Goal: Task Accomplishment & Management: Manage account settings

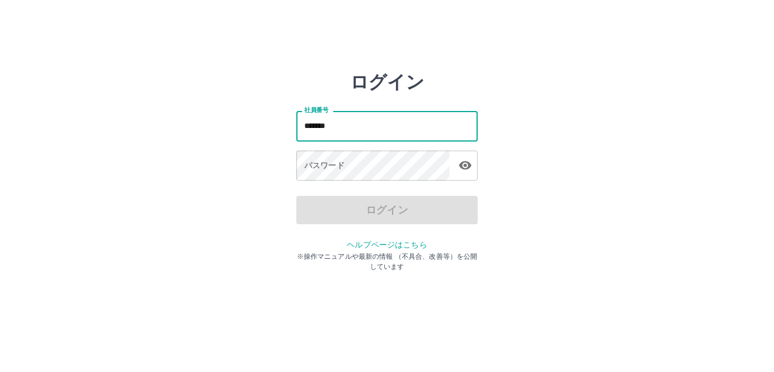
type input "*******"
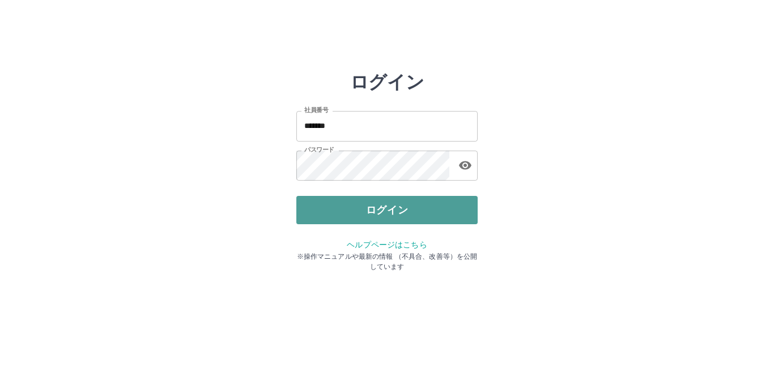
click at [372, 214] on button "ログイン" at bounding box center [386, 210] width 181 height 28
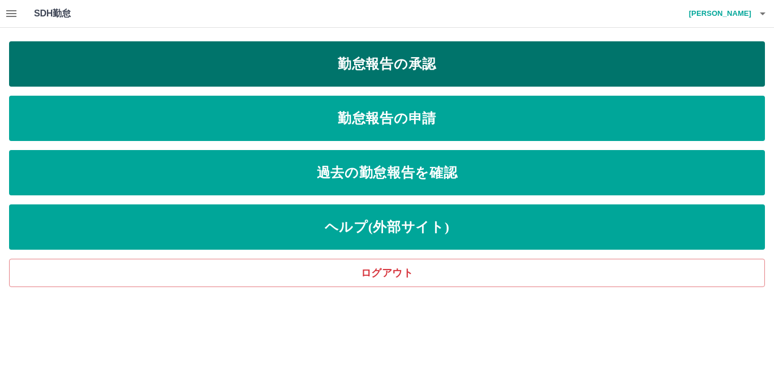
click at [338, 66] on link "勤怠報告の承認" at bounding box center [387, 63] width 756 height 45
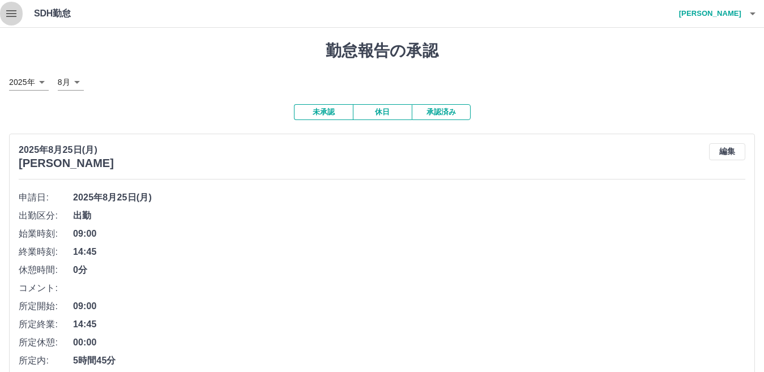
click at [8, 15] on icon "button" at bounding box center [12, 14] width 14 height 14
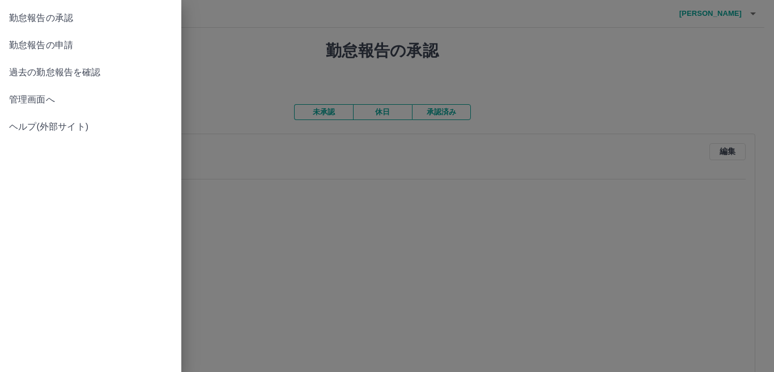
click at [28, 100] on span "管理画面へ" at bounding box center [90, 100] width 163 height 14
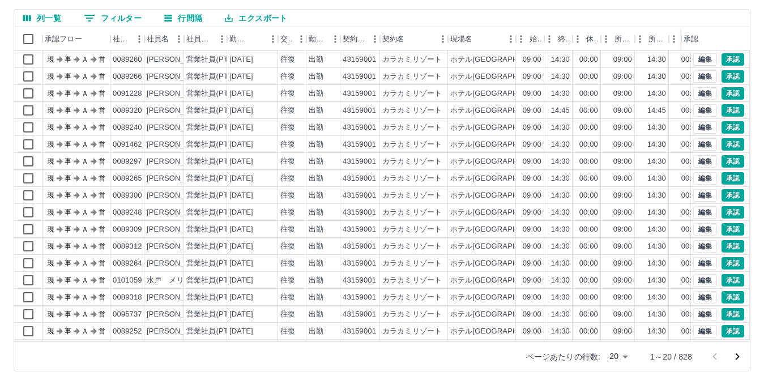
scroll to position [106, 0]
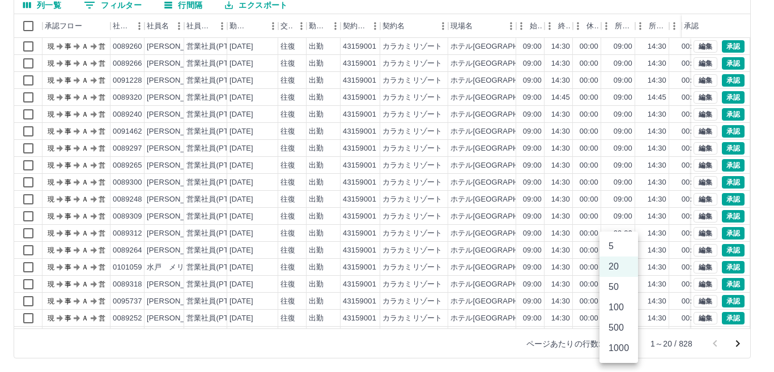
click at [624, 345] on body "SDH勤怠 [PERSON_NAME] 勤務実績承認 前月 [DATE] 次月 今月 月選択 承認モード 削除モード 一括承認 列一覧 0 フィルター 行間隔…" at bounding box center [387, 133] width 774 height 479
click at [618, 331] on li "500" at bounding box center [618, 328] width 39 height 20
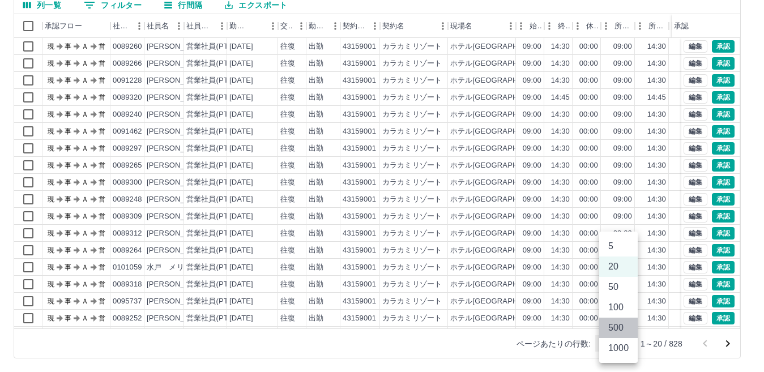
type input "***"
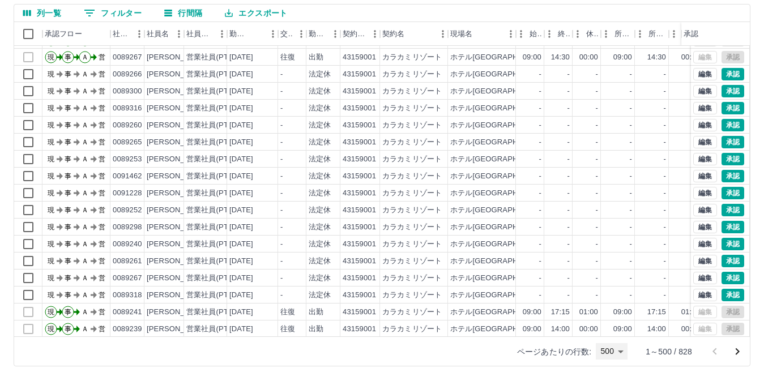
scroll to position [96, 0]
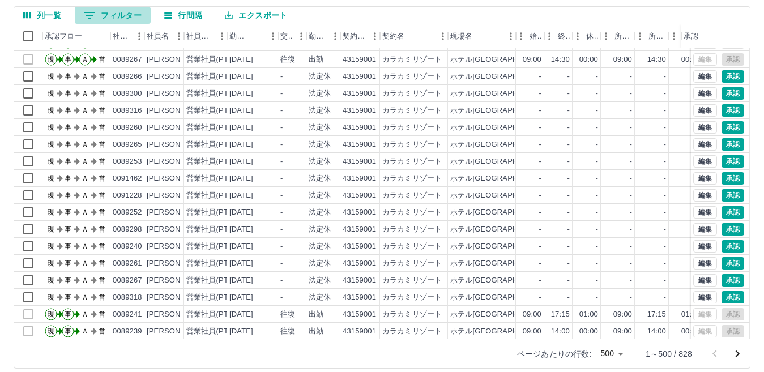
click at [123, 14] on button "0 フィルター" at bounding box center [113, 15] width 76 height 17
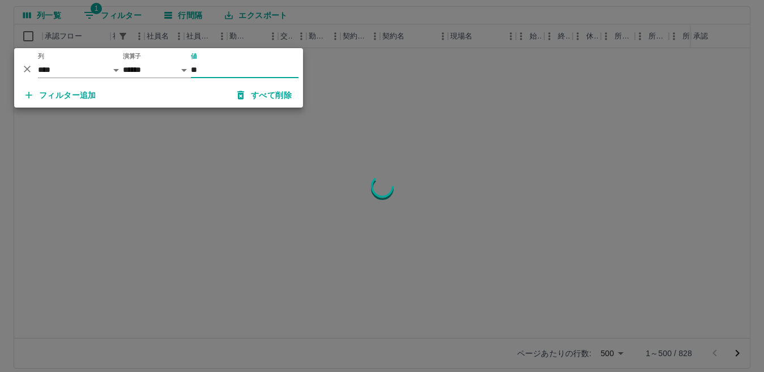
scroll to position [0, 0]
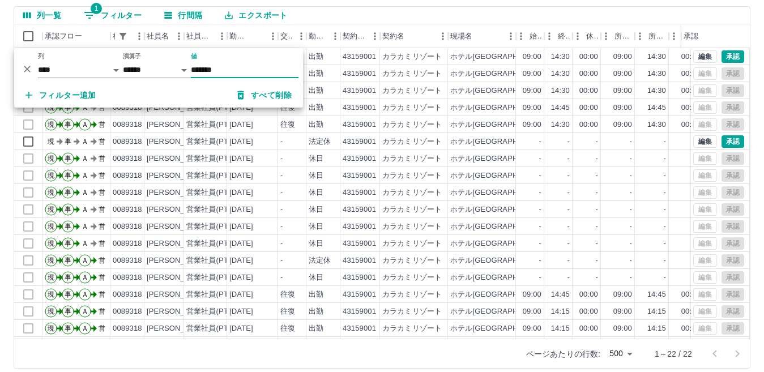
type input "*******"
click at [362, 20] on div "列一覧 1 フィルター 行間隔 エクスポート" at bounding box center [382, 16] width 736 height 18
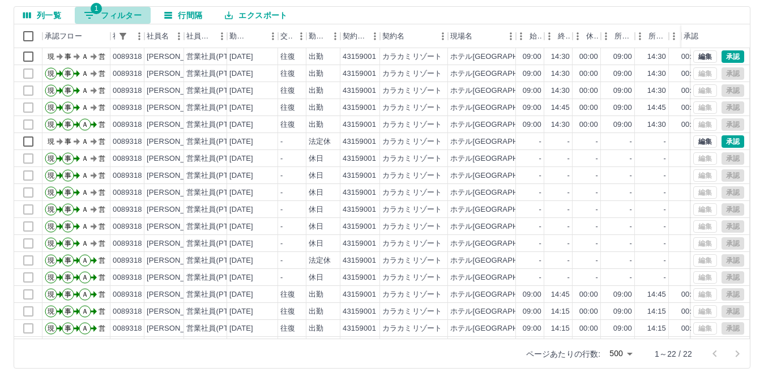
click at [122, 15] on button "1 フィルター" at bounding box center [113, 15] width 76 height 17
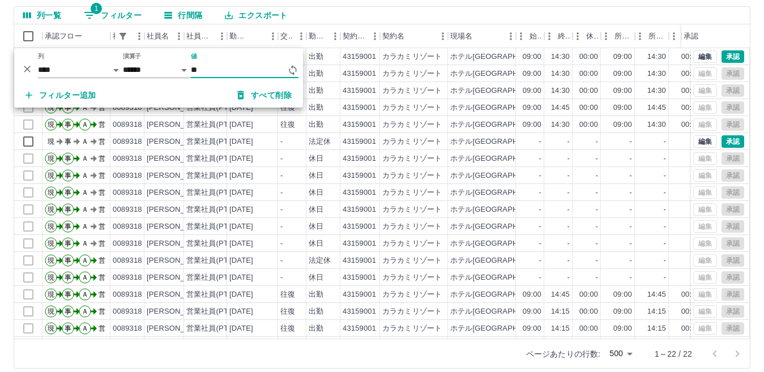
type input "*"
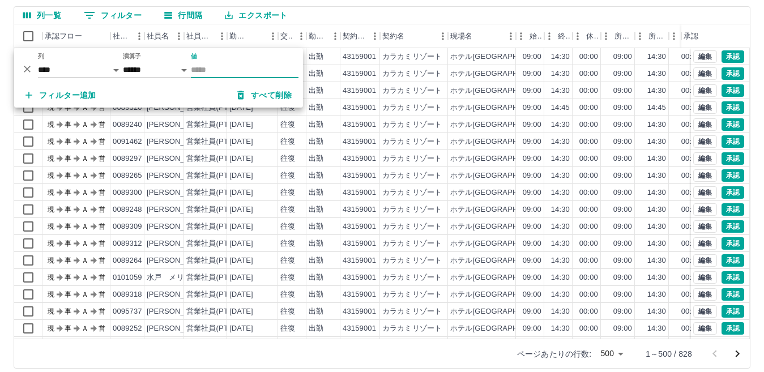
click at [329, 15] on div "列一覧 0 フィルター 行間隔 エクスポート" at bounding box center [382, 16] width 736 height 18
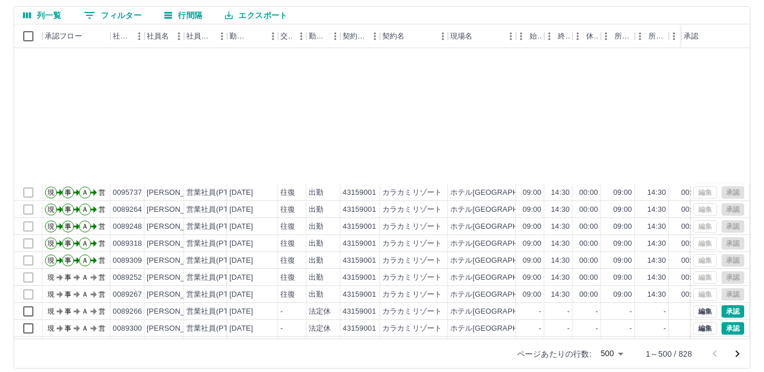
scroll to position [2776, 0]
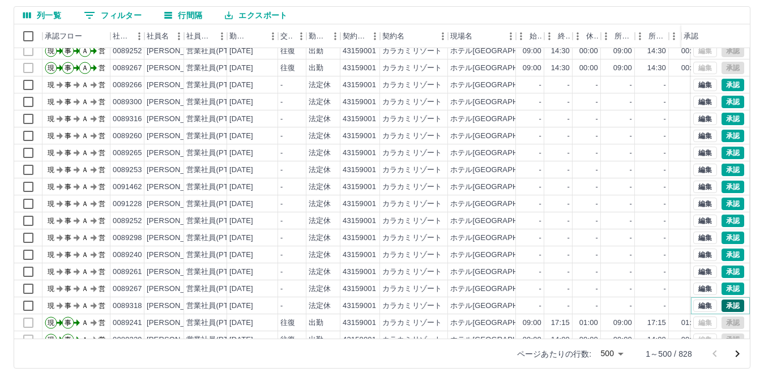
click at [725, 306] on button "承認" at bounding box center [733, 306] width 23 height 12
click at [725, 291] on button "承認" at bounding box center [733, 289] width 23 height 12
click at [722, 271] on button "承認" at bounding box center [733, 272] width 23 height 12
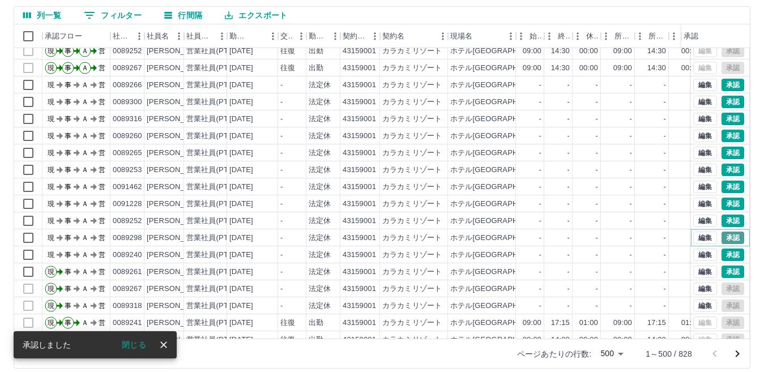
click at [722, 236] on button "承認" at bounding box center [733, 238] width 23 height 12
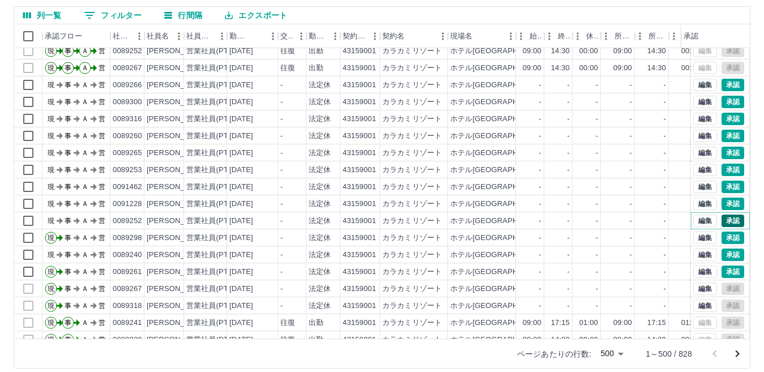
click at [726, 222] on button "承認" at bounding box center [733, 221] width 23 height 12
click at [722, 255] on button "承認" at bounding box center [733, 255] width 23 height 12
click at [723, 202] on button "承認" at bounding box center [733, 204] width 23 height 12
click at [722, 189] on button "承認" at bounding box center [733, 187] width 23 height 12
click at [724, 170] on button "承認" at bounding box center [733, 170] width 23 height 12
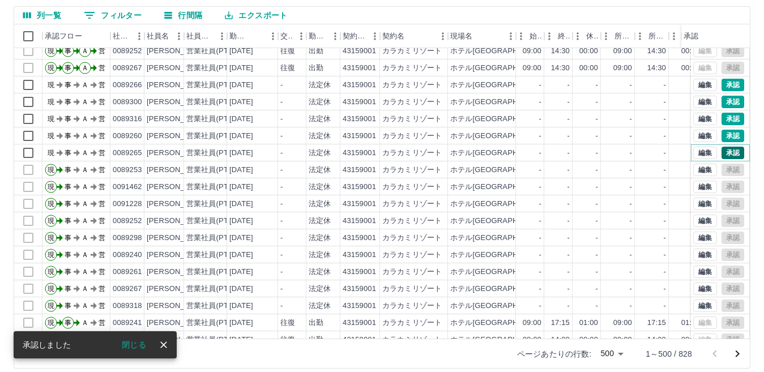
click at [722, 154] on button "承認" at bounding box center [733, 153] width 23 height 12
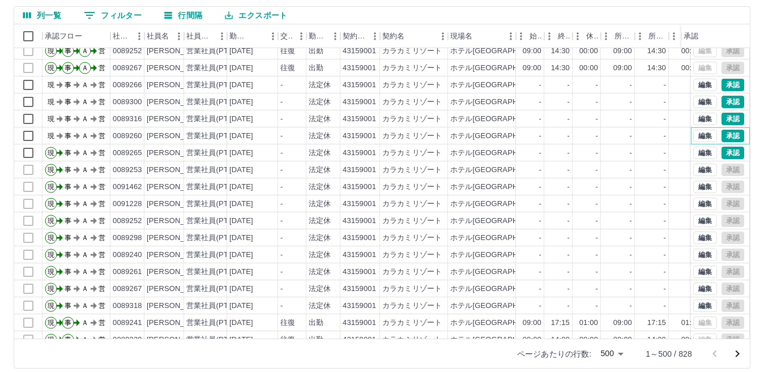
click at [722, 138] on button "承認" at bounding box center [733, 136] width 23 height 12
click at [725, 119] on button "承認" at bounding box center [733, 119] width 23 height 12
click at [726, 101] on button "承認" at bounding box center [733, 102] width 23 height 12
click at [726, 86] on button "承認" at bounding box center [733, 85] width 23 height 12
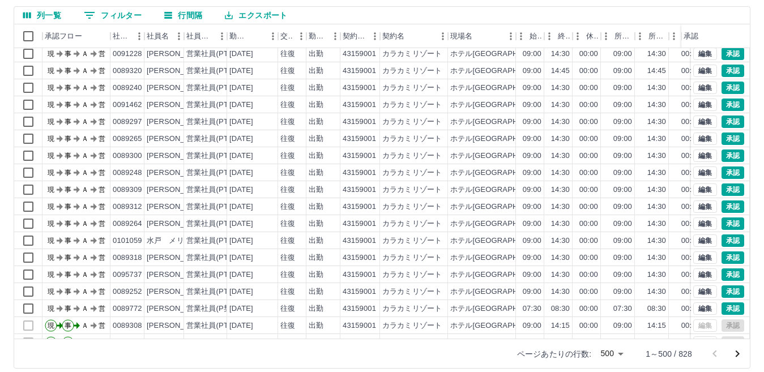
scroll to position [57, 0]
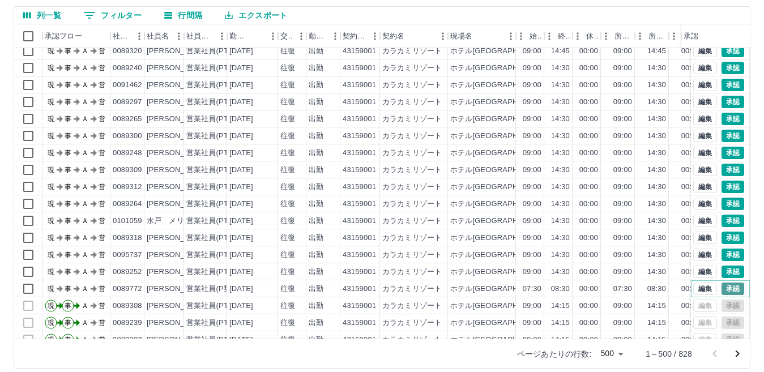
click at [724, 287] on button "承認" at bounding box center [733, 289] width 23 height 12
click at [723, 275] on button "承認" at bounding box center [733, 272] width 23 height 12
click at [723, 255] on button "承認" at bounding box center [733, 255] width 23 height 12
click at [722, 238] on button "承認" at bounding box center [733, 238] width 23 height 12
click at [722, 221] on button "承認" at bounding box center [733, 221] width 23 height 12
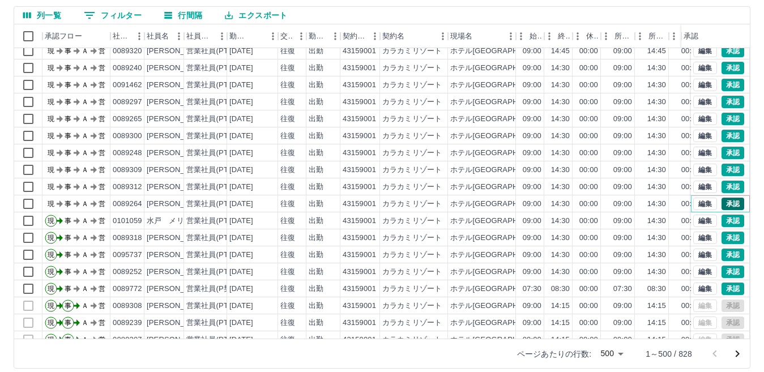
click at [722, 206] on button "承認" at bounding box center [733, 204] width 23 height 12
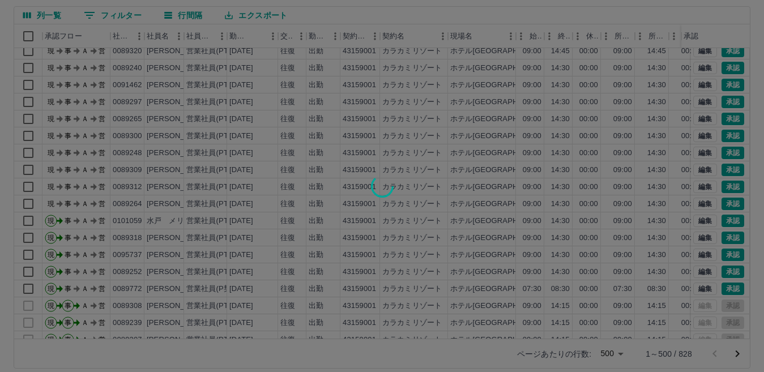
click at [724, 189] on div at bounding box center [382, 186] width 764 height 372
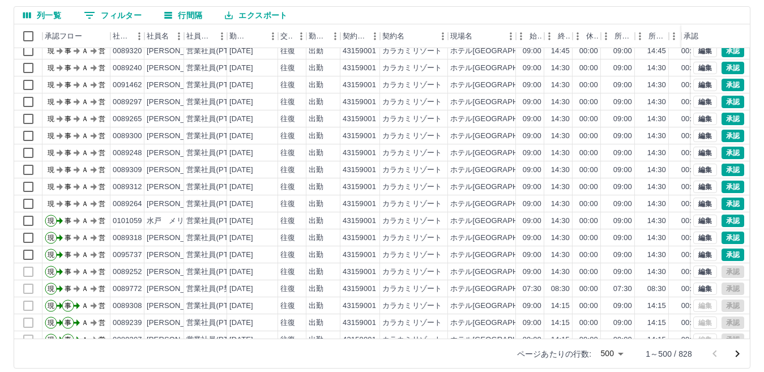
click at [722, 191] on div at bounding box center [382, 186] width 764 height 372
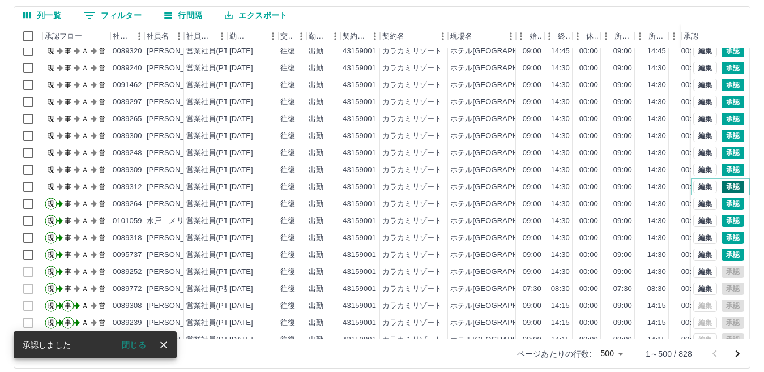
click at [726, 189] on button "承認" at bounding box center [733, 187] width 23 height 12
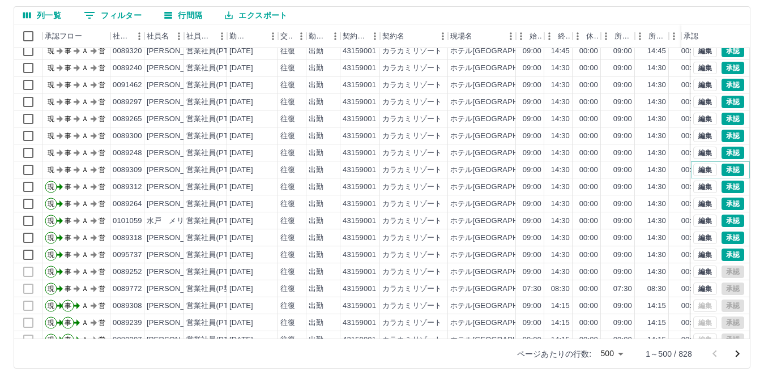
click at [722, 168] on button "承認" at bounding box center [733, 170] width 23 height 12
click at [724, 153] on button "承認" at bounding box center [733, 153] width 23 height 12
click at [726, 137] on button "承認" at bounding box center [733, 136] width 23 height 12
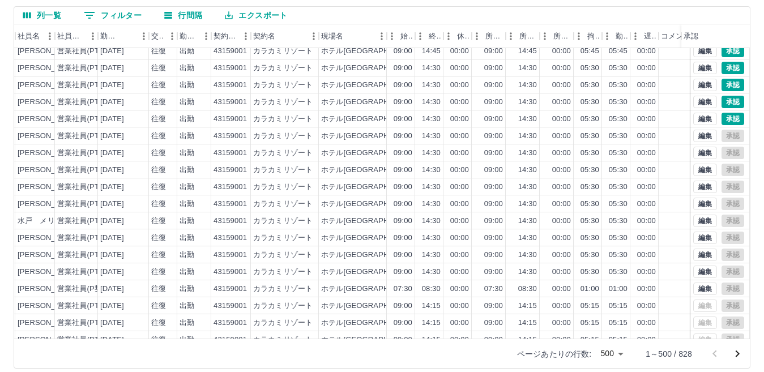
scroll to position [57, 128]
click at [693, 291] on button "編集" at bounding box center [705, 289] width 24 height 12
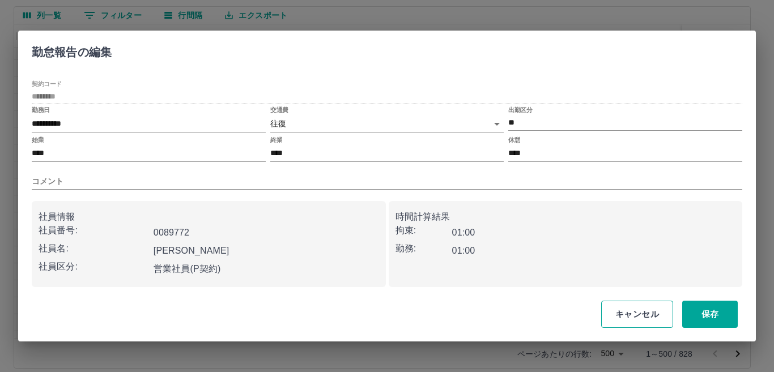
click at [630, 314] on button "キャンセル" at bounding box center [637, 314] width 72 height 27
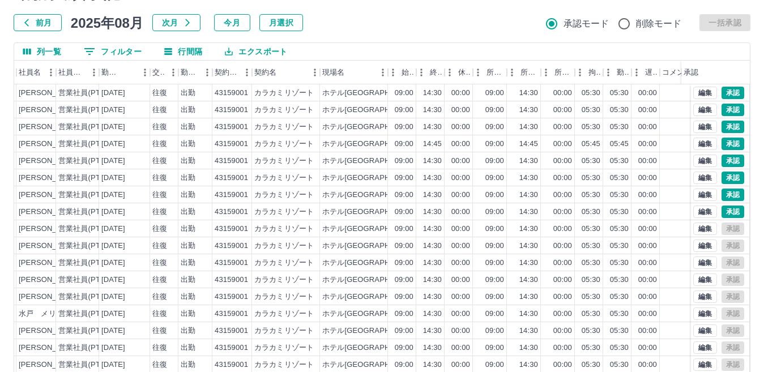
scroll to position [40, 0]
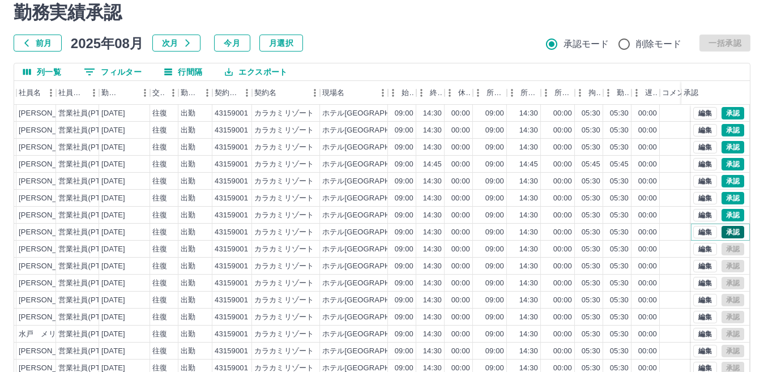
click at [723, 233] on button "承認" at bounding box center [733, 232] width 23 height 12
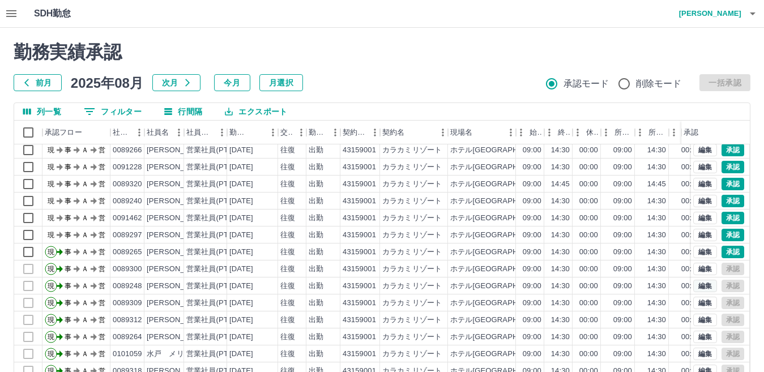
scroll to position [0, 0]
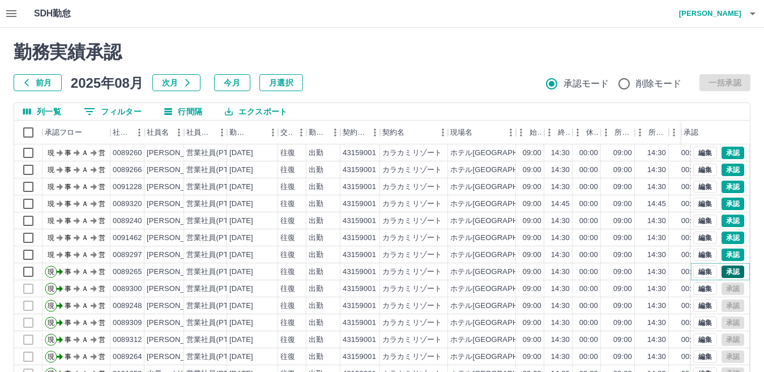
click at [726, 275] on button "承認" at bounding box center [733, 272] width 23 height 12
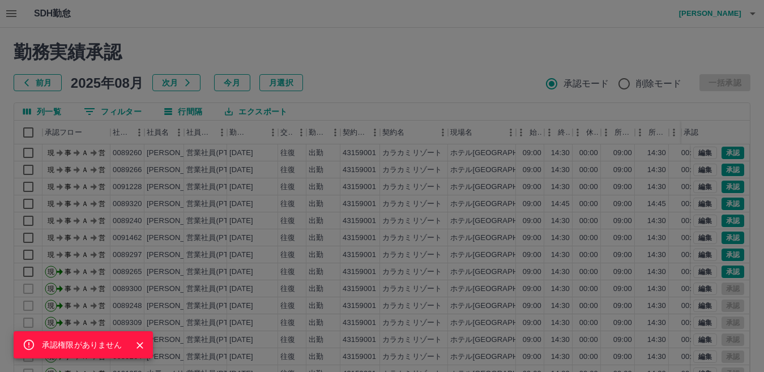
click at [142, 347] on icon "Close" at bounding box center [139, 345] width 11 height 11
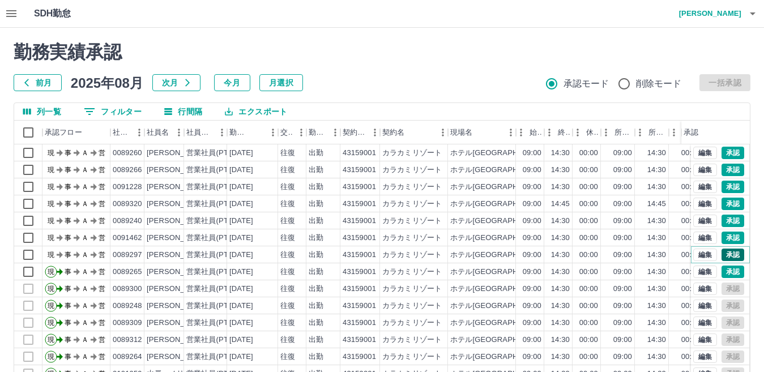
click at [723, 259] on button "承認" at bounding box center [733, 255] width 23 height 12
click at [722, 240] on button "承認" at bounding box center [733, 238] width 23 height 12
click at [722, 224] on button "承認" at bounding box center [733, 221] width 23 height 12
click at [723, 204] on button "承認" at bounding box center [733, 204] width 23 height 12
click at [723, 187] on button "承認" at bounding box center [733, 187] width 23 height 12
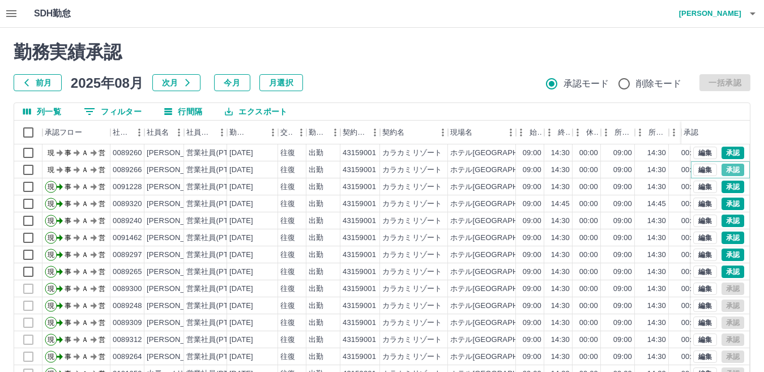
click at [724, 170] on button "承認" at bounding box center [733, 170] width 23 height 12
click at [723, 151] on div "勤務実績承認 前月 [DATE] 次月 今月 月選択 承認モード 削除モード 一括承認 列一覧 0 フィルター 行間隔 エクスポート 承認フロー 社員番号 社…" at bounding box center [382, 253] width 764 height 451
click at [693, 155] on button "編集" at bounding box center [705, 153] width 24 height 12
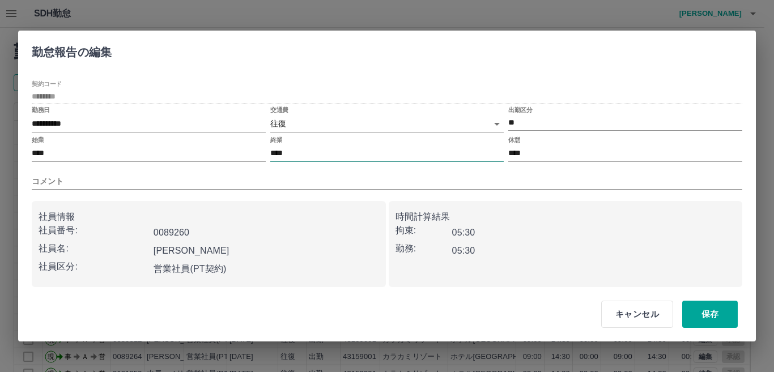
click at [314, 154] on input "****" at bounding box center [387, 154] width 234 height 16
type input "****"
click at [711, 312] on button "保存" at bounding box center [710, 314] width 56 height 27
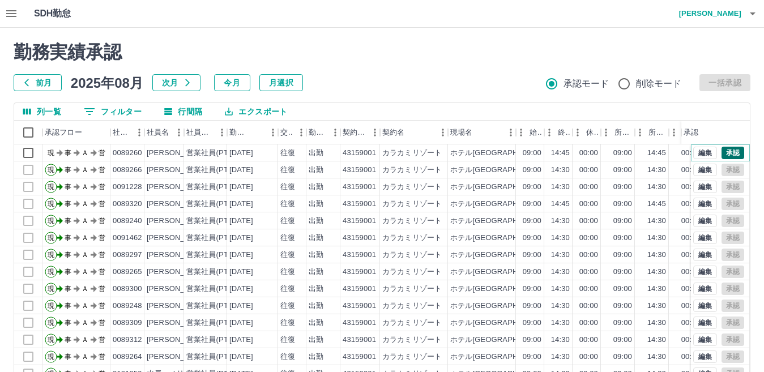
click at [722, 154] on button "承認" at bounding box center [733, 153] width 23 height 12
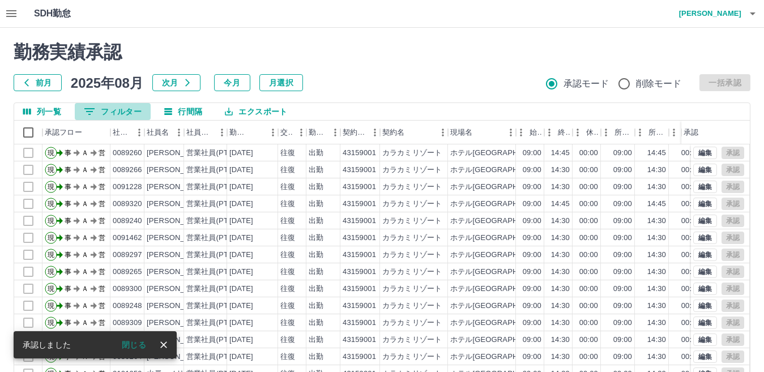
click at [122, 109] on button "0 フィルター" at bounding box center [113, 111] width 76 height 17
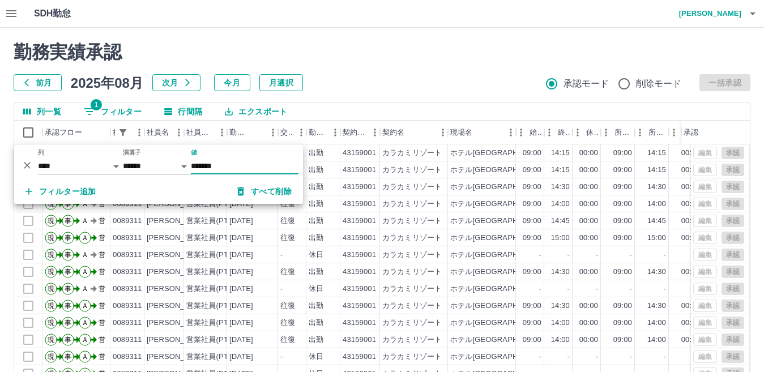
type input "*******"
click at [360, 116] on div "列一覧 1 フィルター 行間隔 エクスポート" at bounding box center [382, 112] width 736 height 18
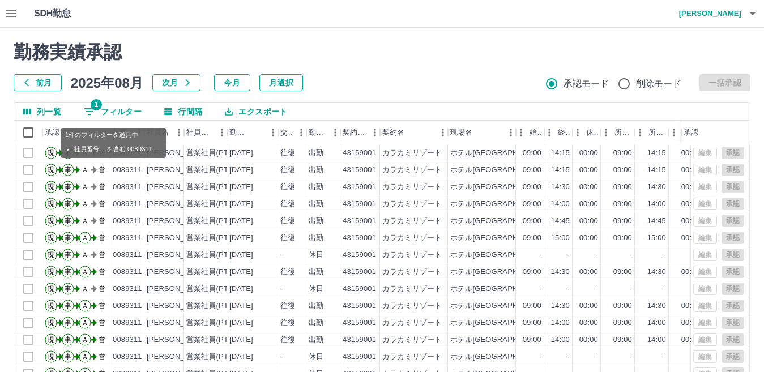
click at [131, 114] on button "1 フィルター" at bounding box center [113, 111] width 76 height 17
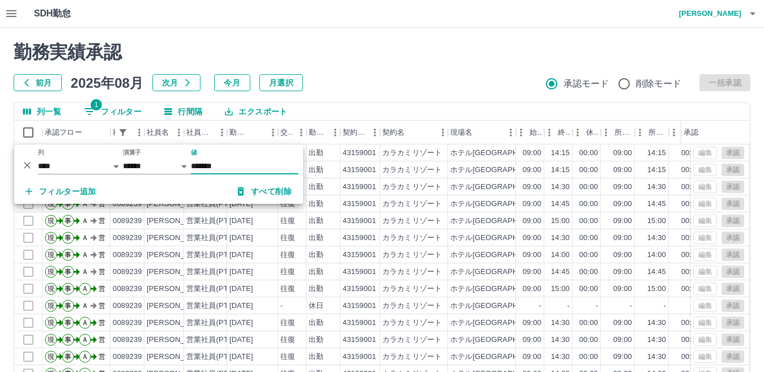
type input "*******"
click at [346, 113] on div "列一覧 1 フィルター 行間隔 エクスポート" at bounding box center [382, 112] width 736 height 18
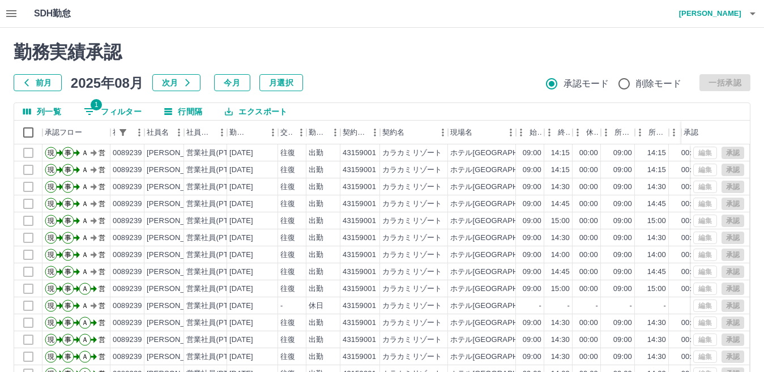
click at [110, 116] on button "1 フィルター" at bounding box center [113, 111] width 76 height 17
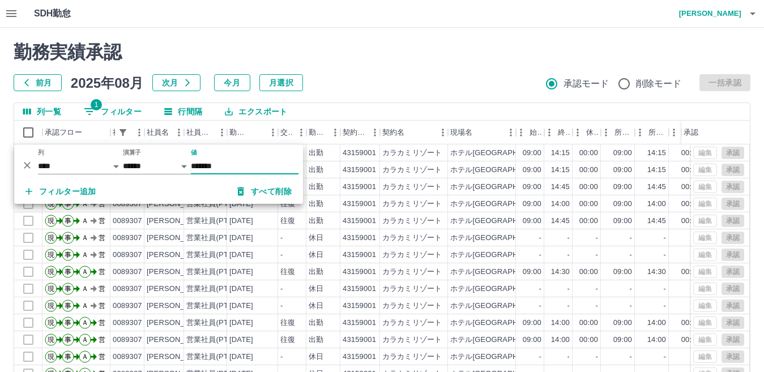
type input "*******"
click at [361, 113] on div "列一覧 1 フィルター 行間隔 エクスポート" at bounding box center [382, 112] width 736 height 18
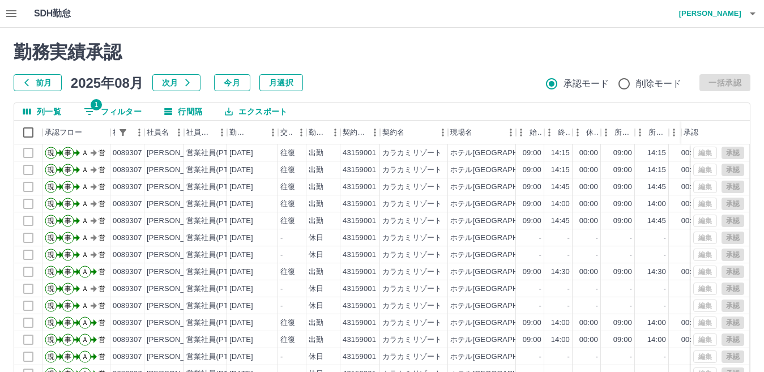
click at [130, 113] on button "1 フィルター" at bounding box center [113, 111] width 76 height 17
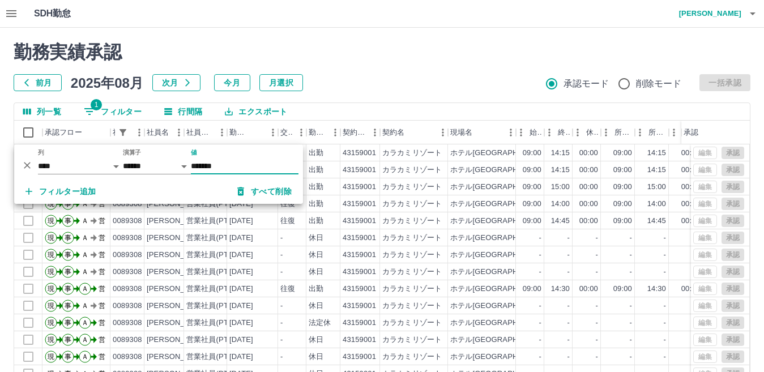
type input "*******"
click at [351, 115] on div "列一覧 1 フィルター 行間隔 エクスポート" at bounding box center [382, 112] width 736 height 18
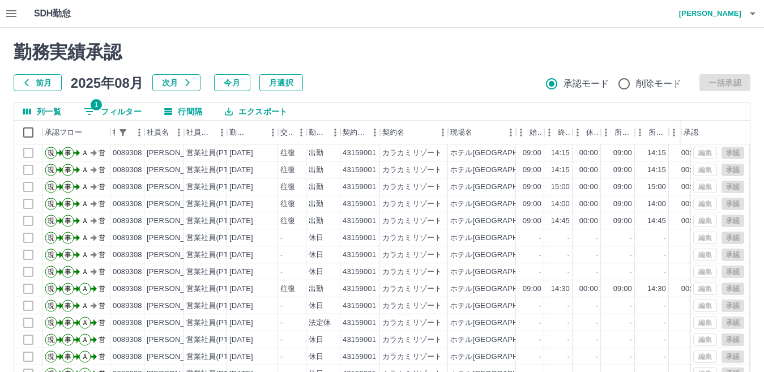
click at [111, 113] on button "1 フィルター" at bounding box center [113, 111] width 76 height 17
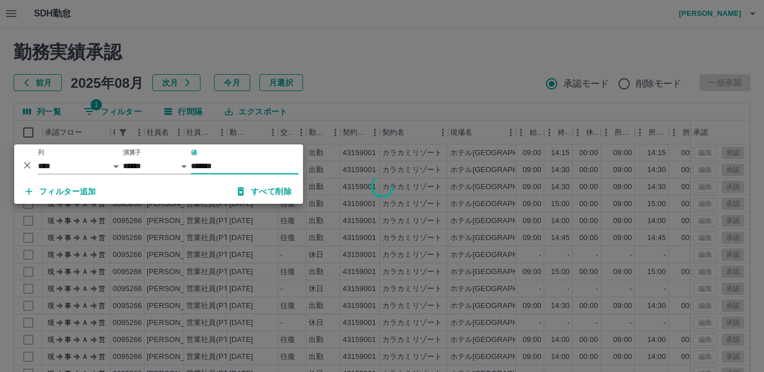
type input "*******"
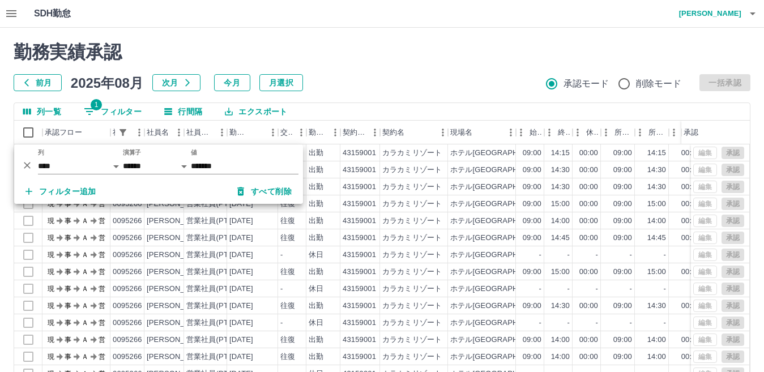
click at [335, 113] on div at bounding box center [382, 186] width 764 height 372
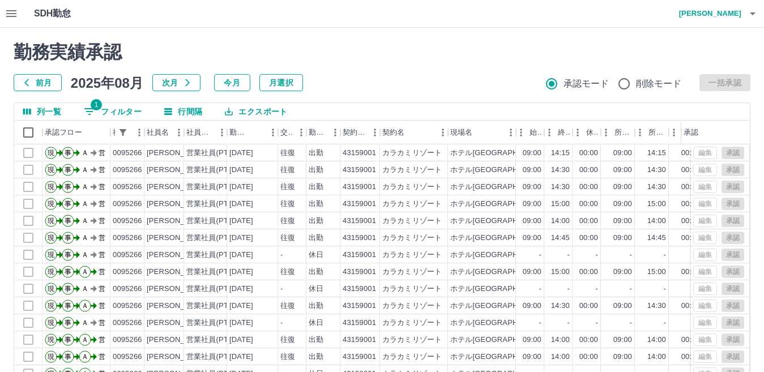
click at [123, 114] on button "1 フィルター" at bounding box center [113, 111] width 76 height 17
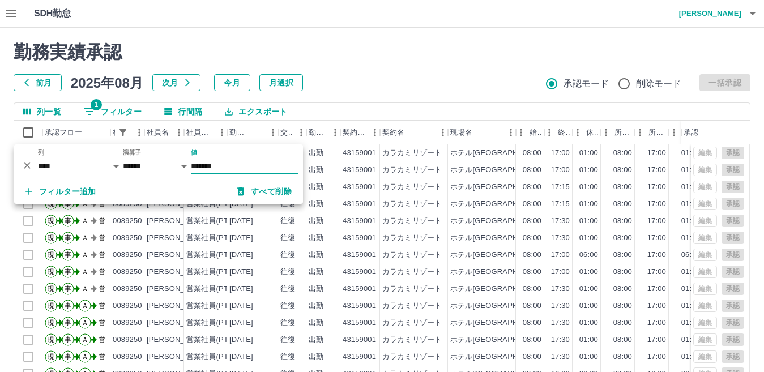
type input "*******"
click at [347, 109] on div "列一覧 1 フィルター 行間隔 エクスポート" at bounding box center [382, 112] width 736 height 18
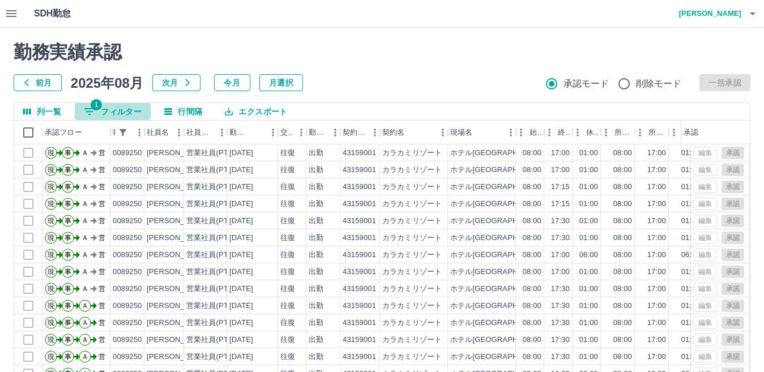
click at [125, 112] on button "1 フィルター" at bounding box center [113, 111] width 76 height 17
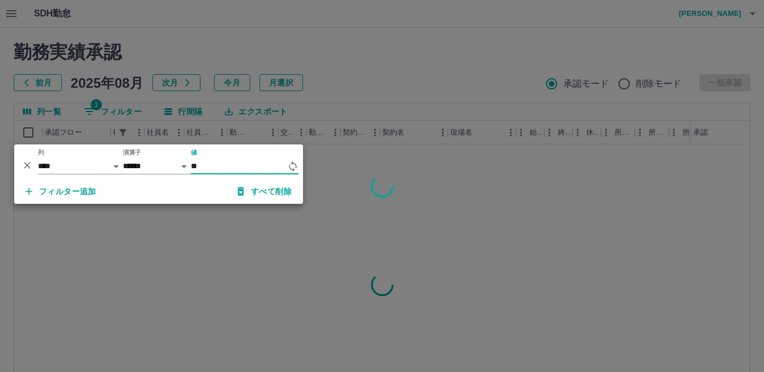
type input "*"
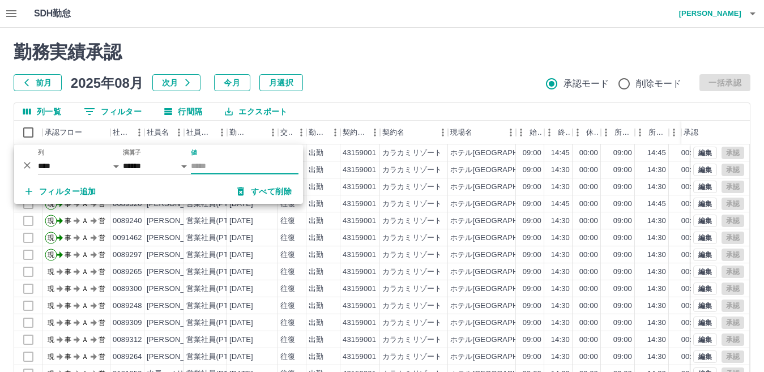
click at [382, 113] on div "列一覧 0 フィルター 行間隔 エクスポート" at bounding box center [382, 112] width 736 height 18
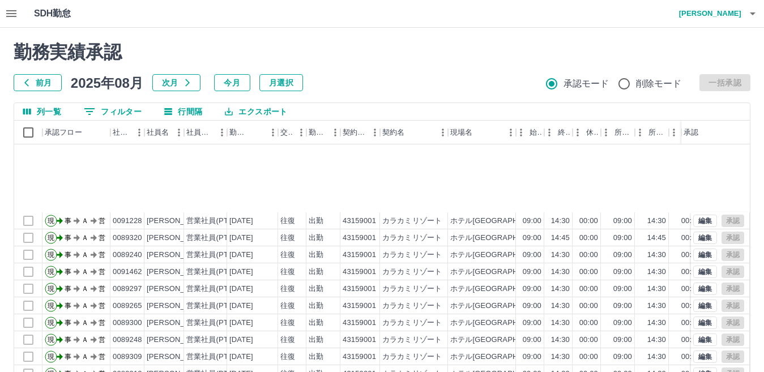
scroll to position [113, 0]
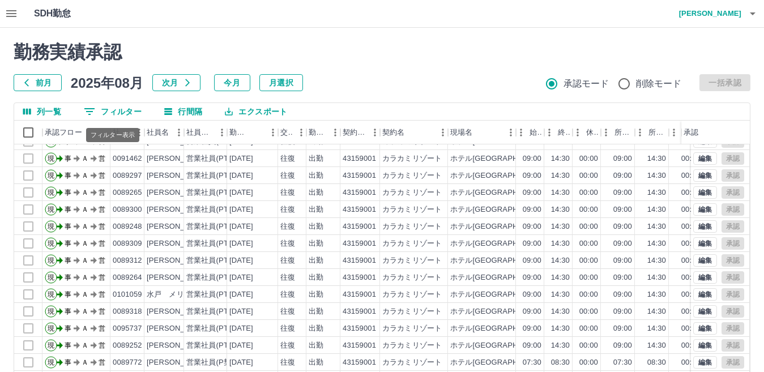
click at [122, 116] on button "0 フィルター" at bounding box center [113, 111] width 76 height 17
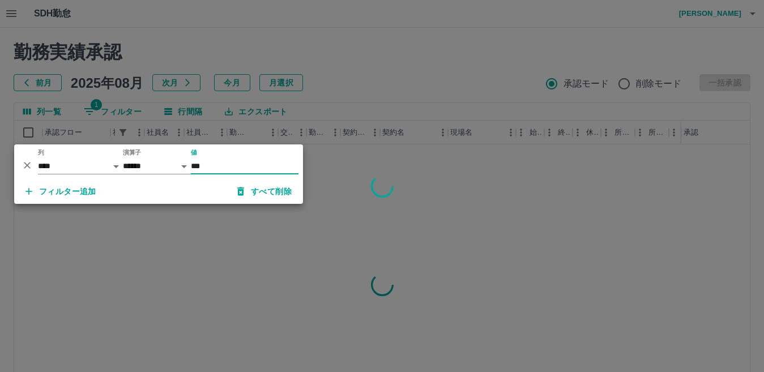
scroll to position [0, 0]
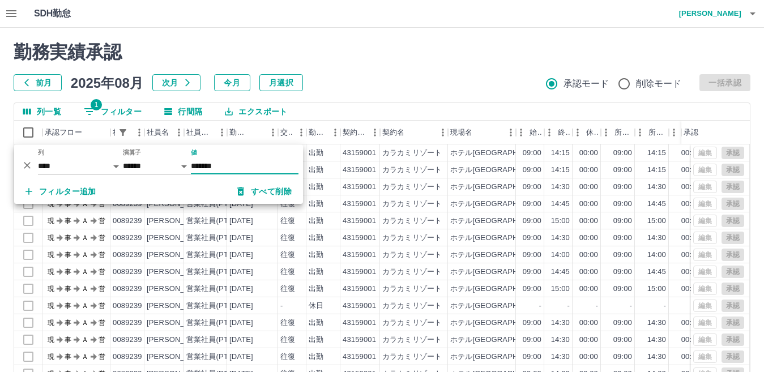
type input "*******"
click at [340, 108] on div "列一覧 1 フィルター 行間隔 エクスポート" at bounding box center [382, 112] width 736 height 18
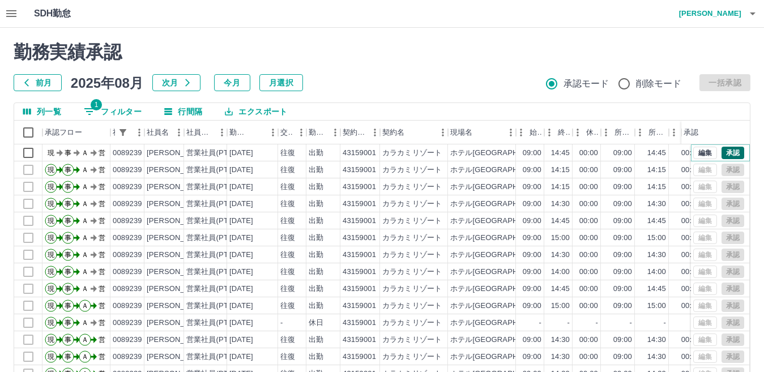
click at [723, 152] on button "承認" at bounding box center [733, 153] width 23 height 12
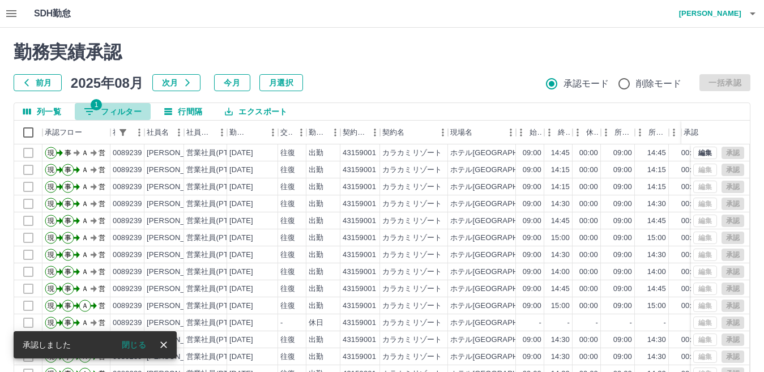
click at [122, 112] on button "1 フィルター" at bounding box center [113, 111] width 76 height 17
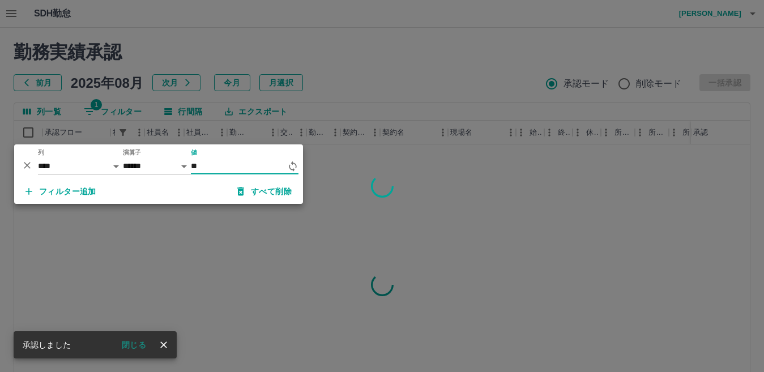
type input "*"
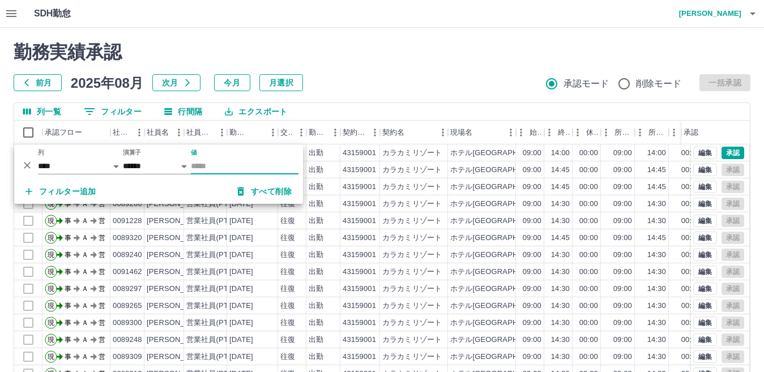
click at [340, 116] on div "列一覧 0 フィルター 行間隔 エクスポート" at bounding box center [382, 112] width 736 height 18
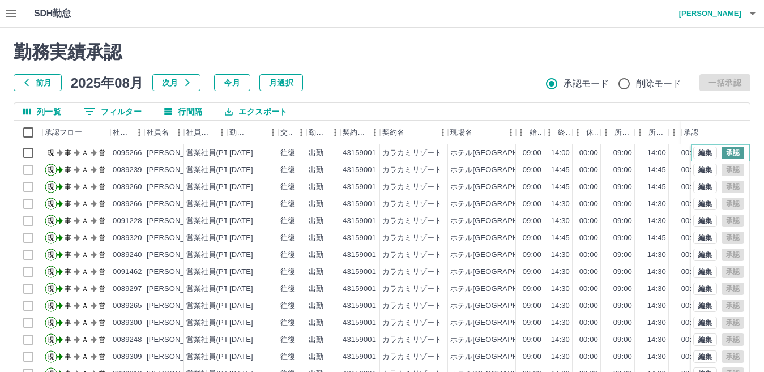
click at [723, 150] on button "承認" at bounding box center [733, 153] width 23 height 12
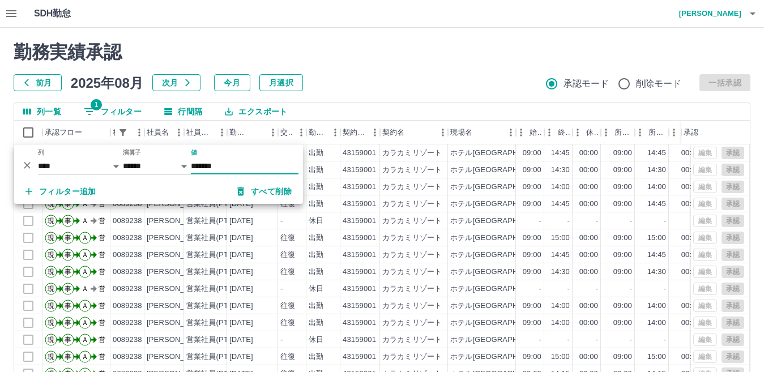
type input "*******"
click at [339, 112] on div "列一覧 1 フィルター 行間隔 エクスポート" at bounding box center [382, 112] width 736 height 18
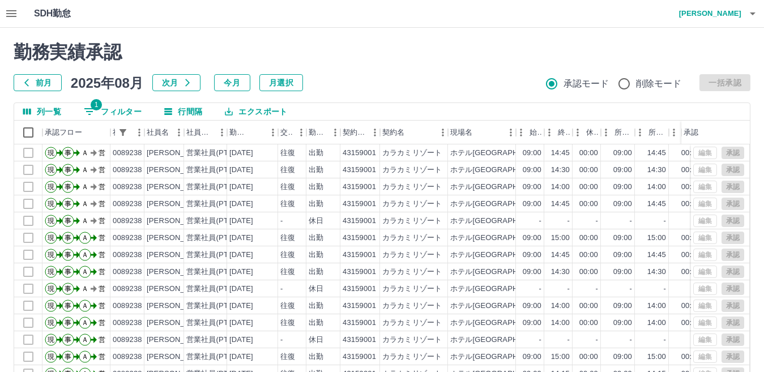
click at [728, 14] on h4 "[PERSON_NAME]" at bounding box center [707, 13] width 68 height 27
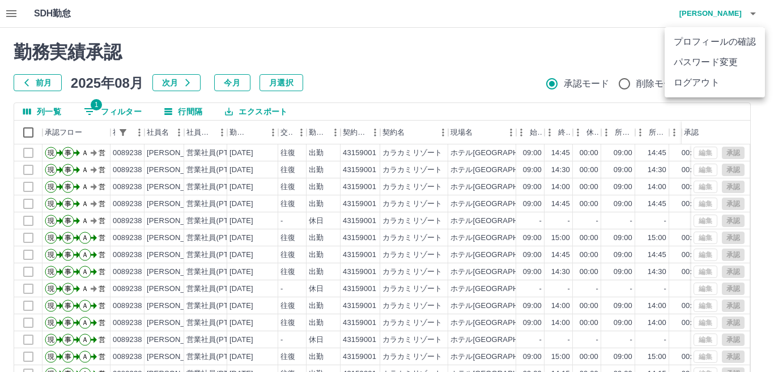
click at [703, 85] on li "ログアウト" at bounding box center [714, 83] width 100 height 20
